Goal: Information Seeking & Learning: Find specific fact

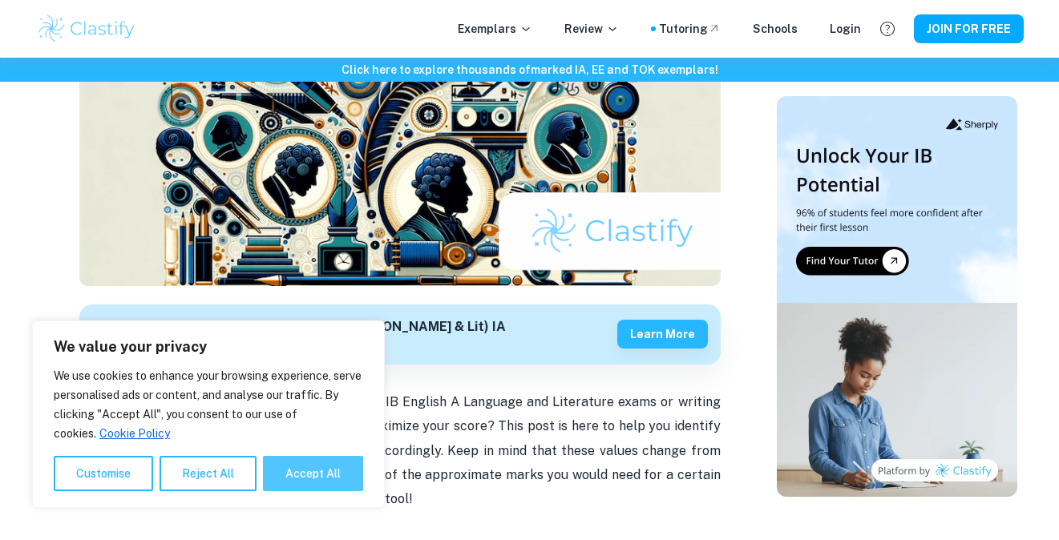
click at [345, 471] on button "Accept All" at bounding box center [313, 473] width 100 height 35
checkbox input "true"
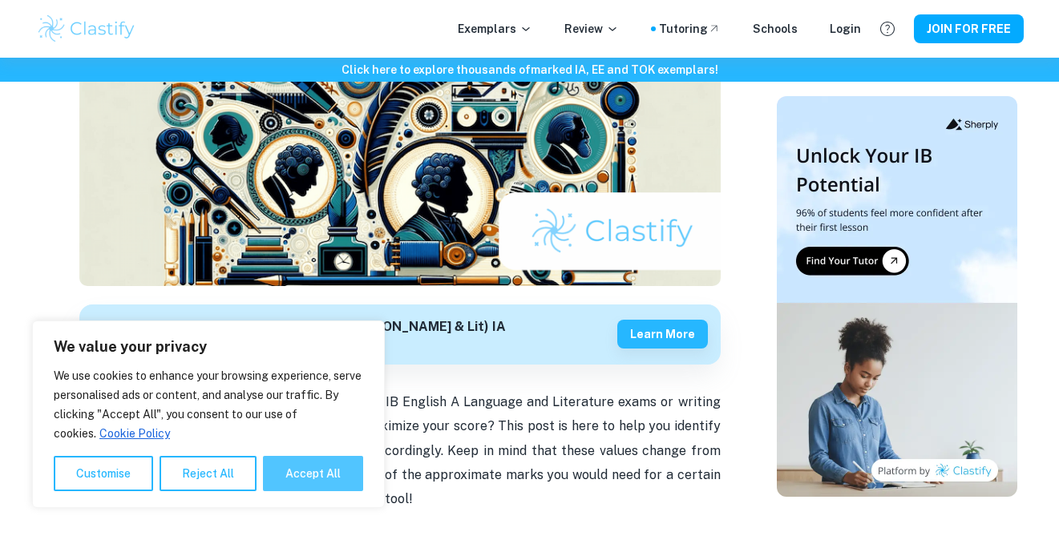
checkbox input "true"
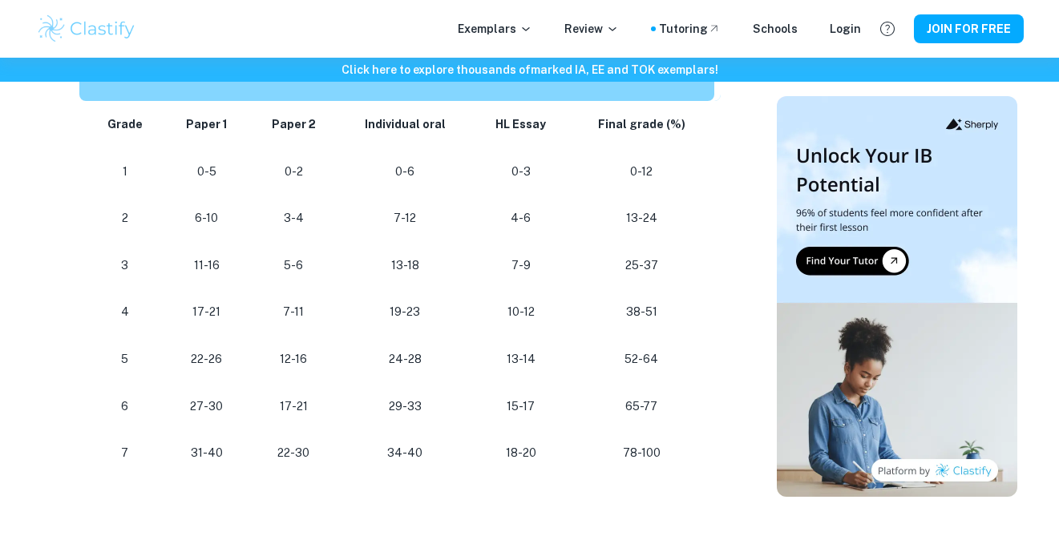
scroll to position [1594, 0]
click at [401, 119] on strong "Individual oral" at bounding box center [405, 125] width 81 height 13
drag, startPoint x: 385, startPoint y: 409, endPoint x: 430, endPoint y: 410, distance: 44.9
click at [430, 410] on p "29-33" at bounding box center [404, 408] width 109 height 22
